Goal: Task Accomplishment & Management: Use online tool/utility

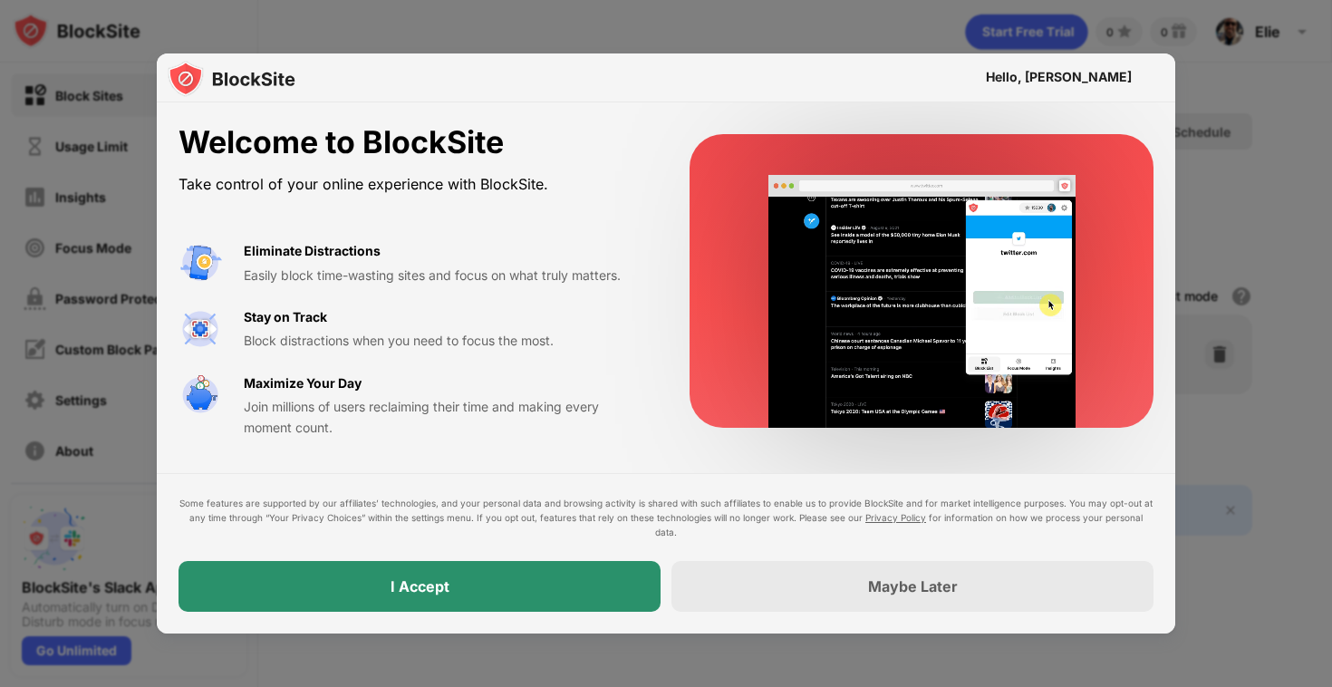
click at [496, 589] on div "I Accept" at bounding box center [420, 586] width 482 height 51
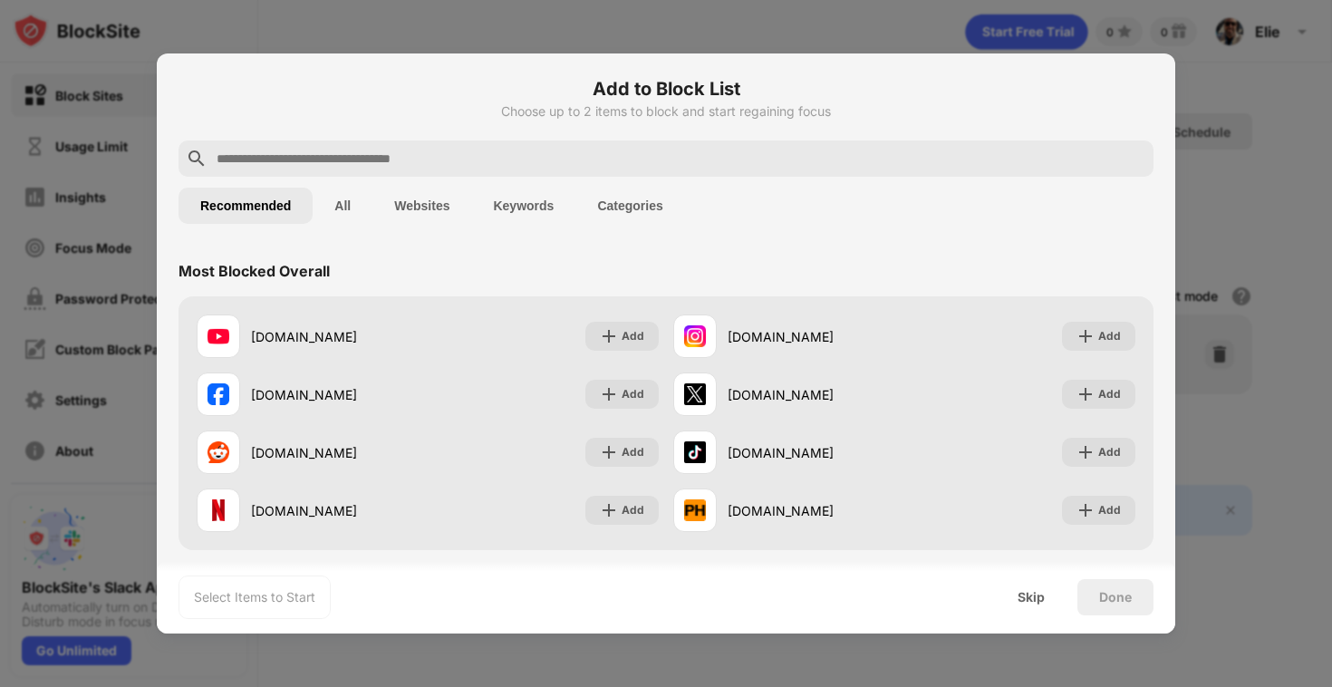
drag, startPoint x: 1046, startPoint y: 605, endPoint x: 828, endPoint y: 615, distance: 217.7
click at [830, 614] on div "Select Items to Start Skip Done" at bounding box center [666, 597] width 1019 height 73
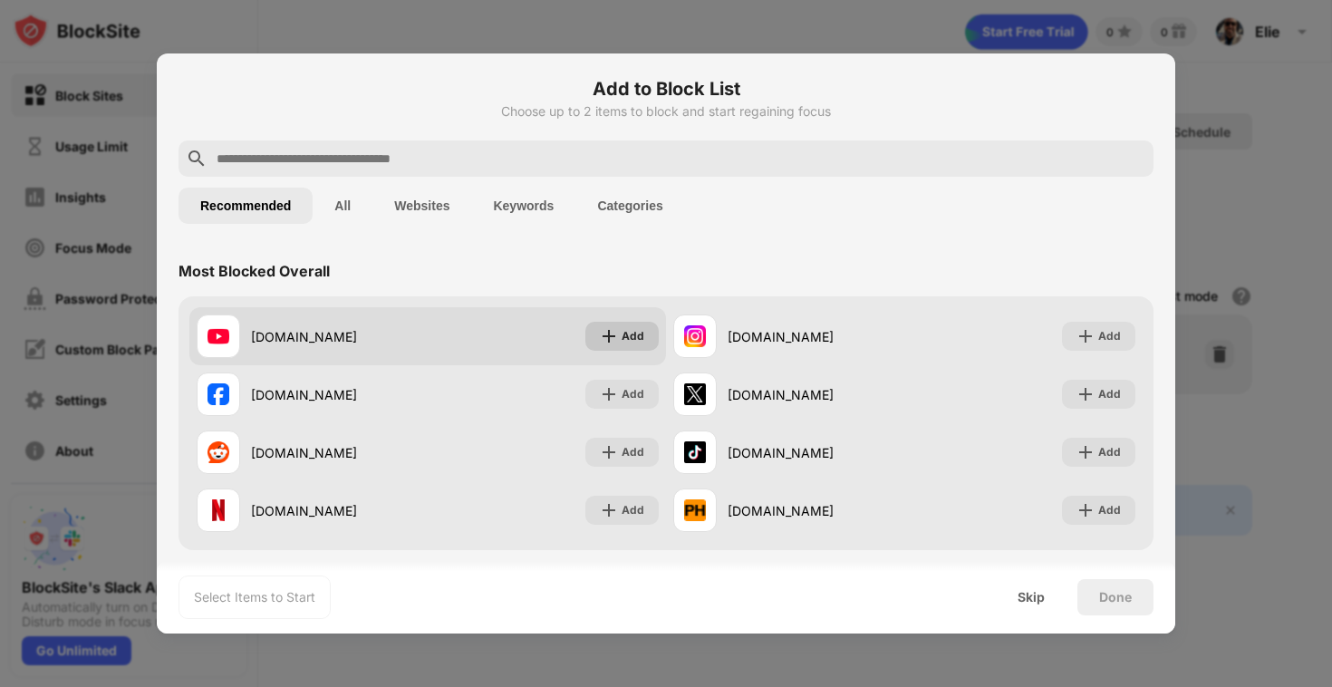
click at [613, 335] on img at bounding box center [609, 336] width 18 height 18
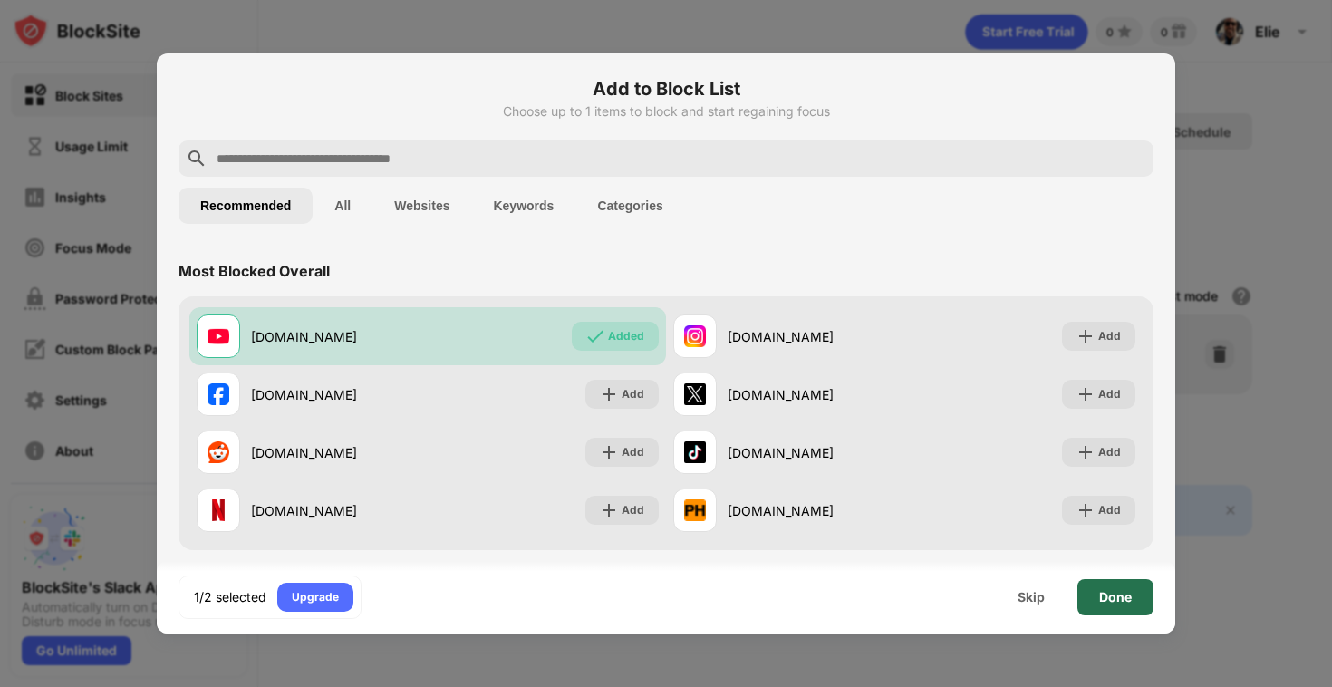
click at [1087, 597] on div "Done" at bounding box center [1115, 597] width 33 height 15
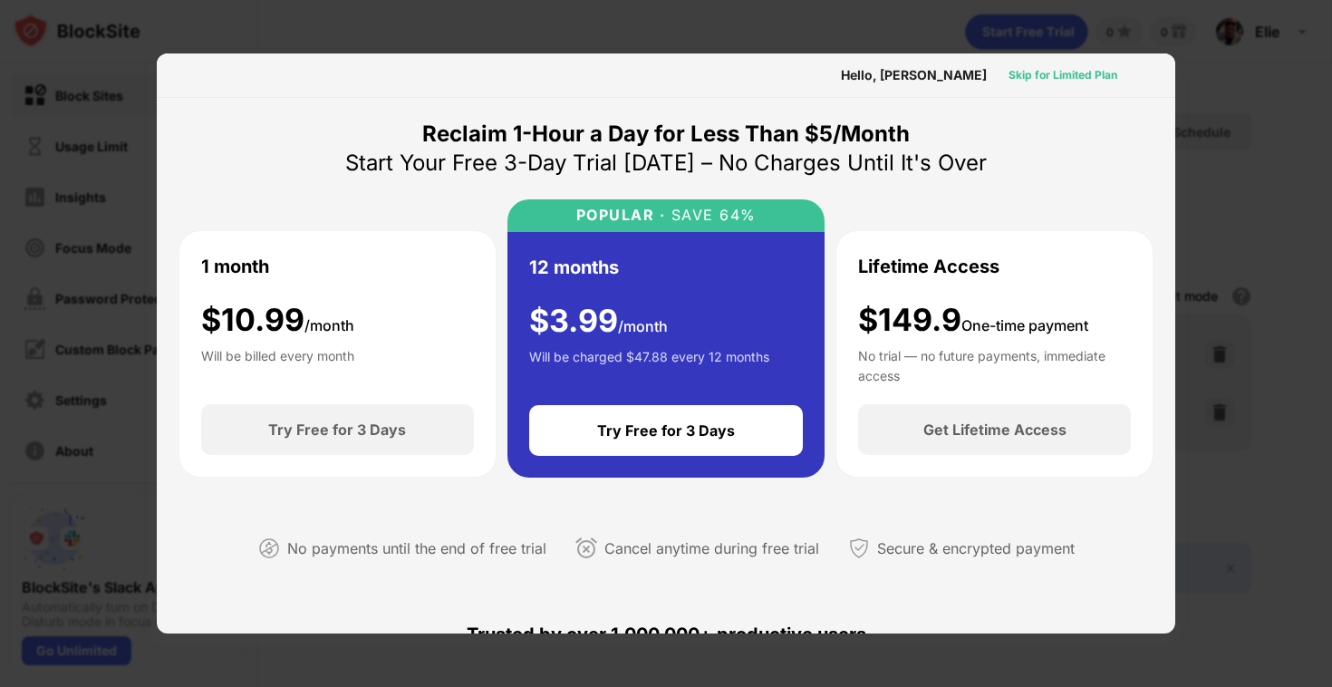
click at [1074, 78] on div "Skip for Limited Plan" at bounding box center [1063, 75] width 109 height 18
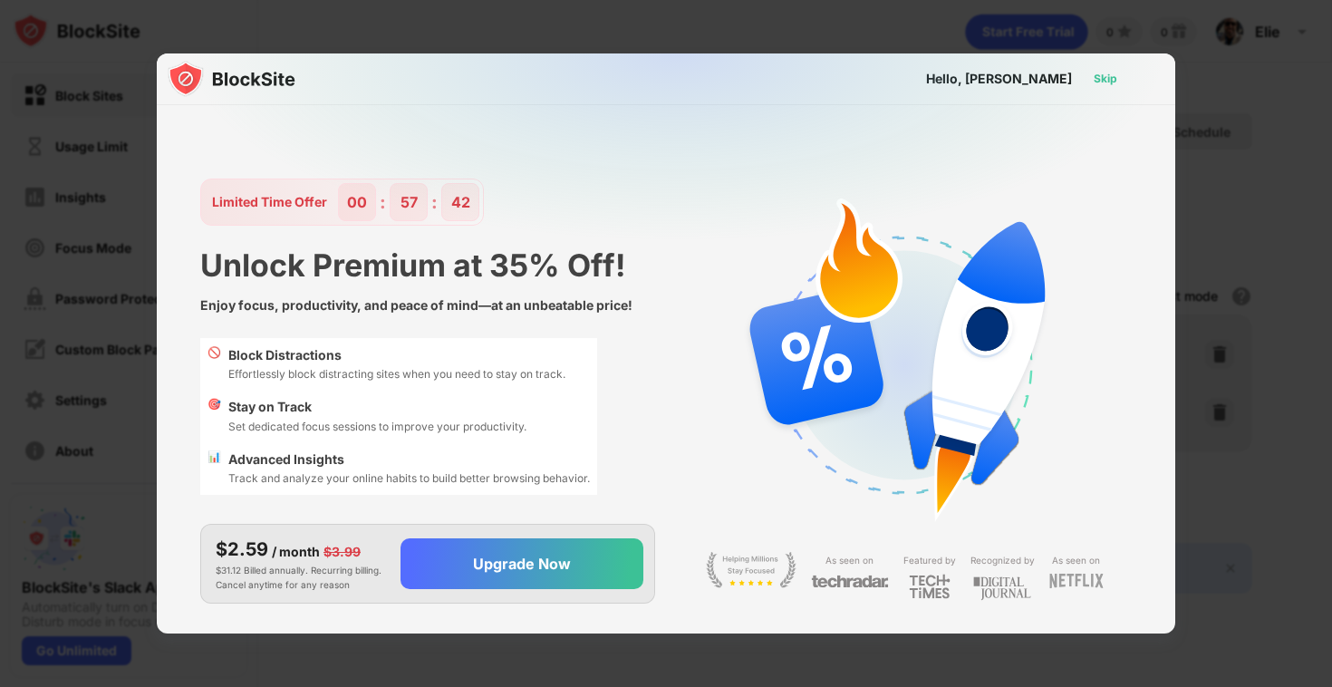
click at [1087, 78] on div "Skip" at bounding box center [1105, 78] width 53 height 29
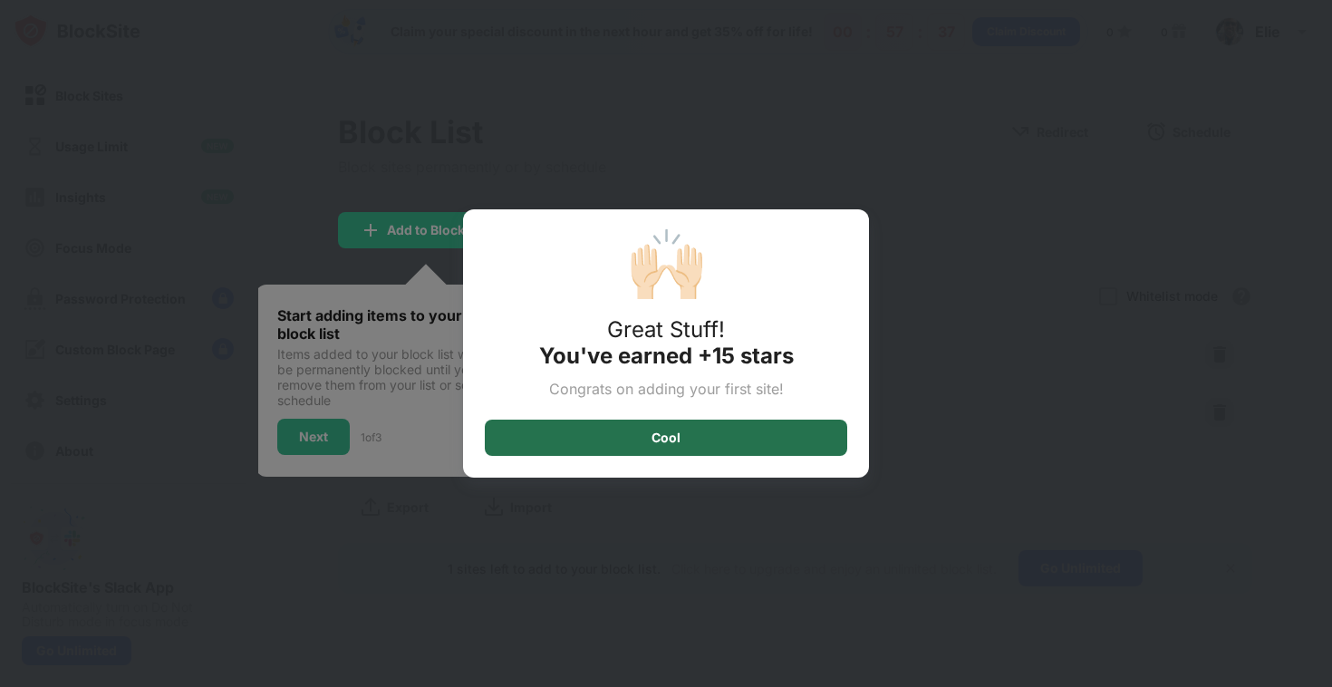
click at [721, 451] on div "Cool" at bounding box center [666, 438] width 363 height 36
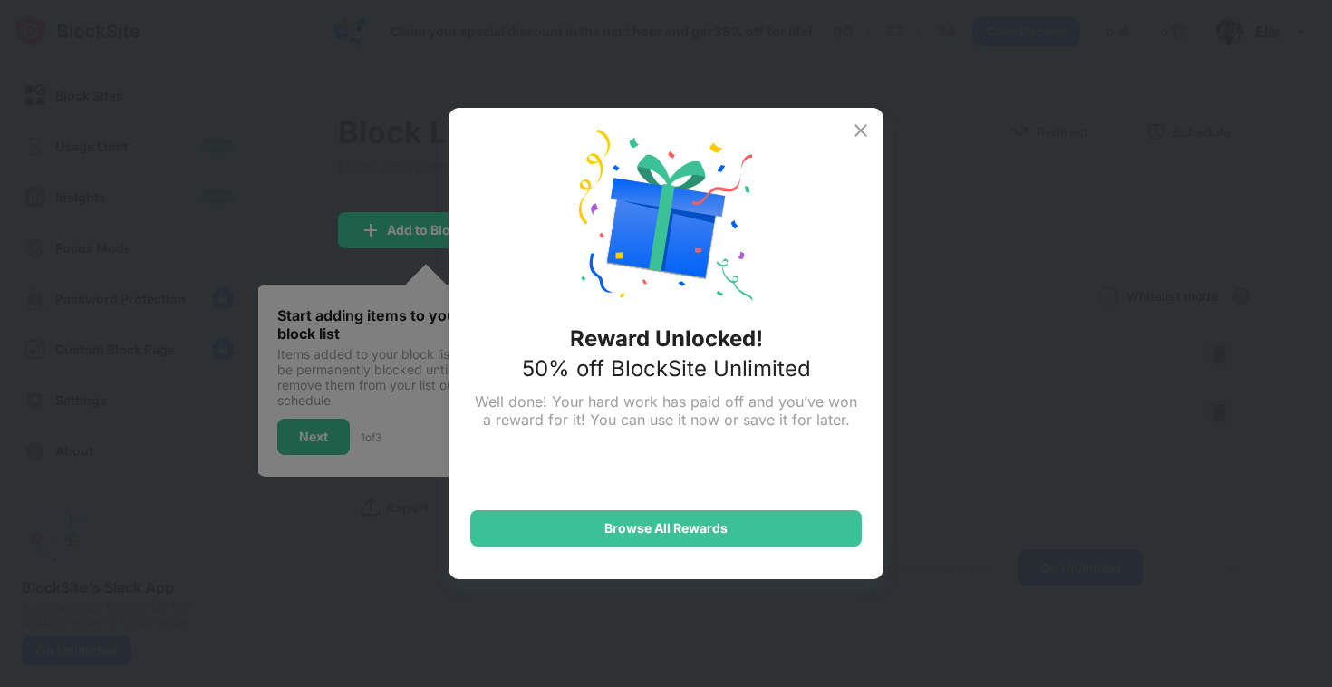
click at [856, 125] on img at bounding box center [861, 131] width 22 height 22
